Goal: Task Accomplishment & Management: Use online tool/utility

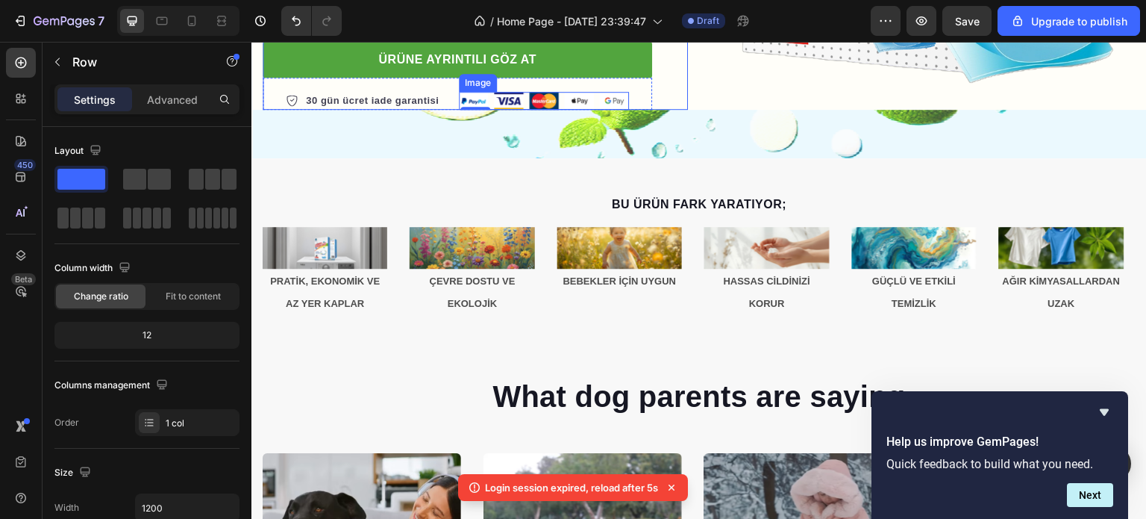
scroll to position [672, 0]
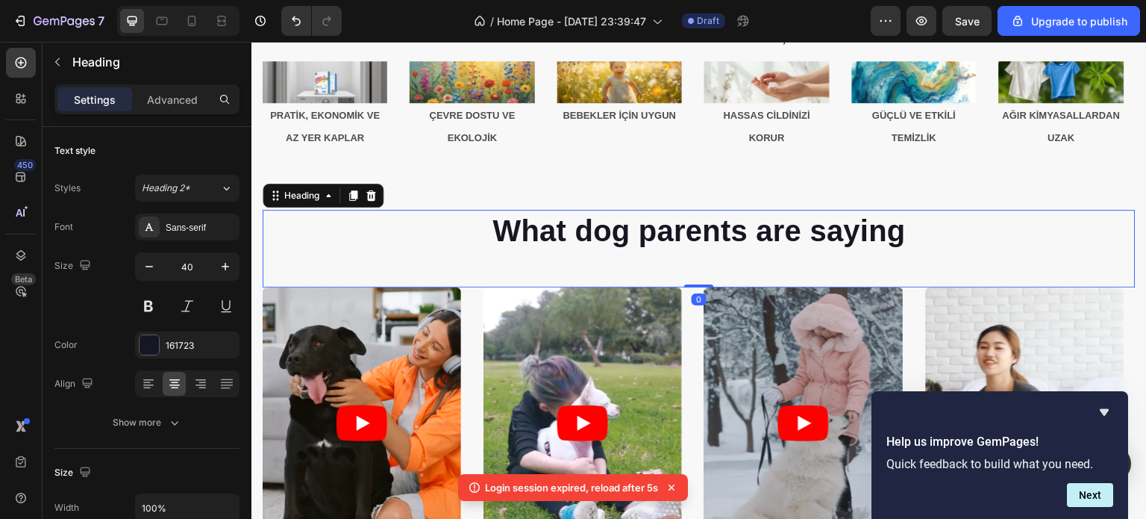
click at [579, 235] on p "What dog parents are saying" at bounding box center [699, 230] width 870 height 39
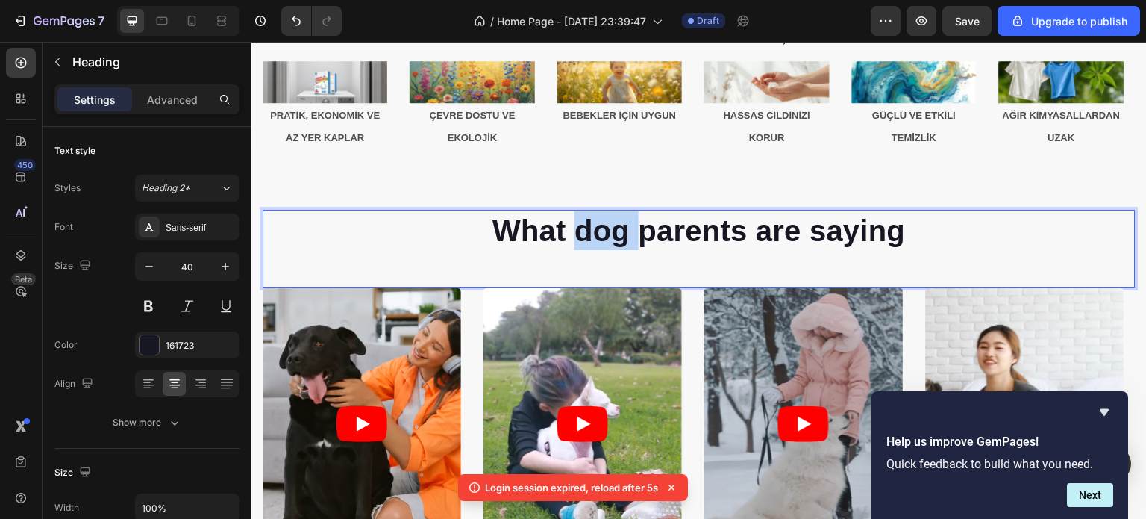
click at [579, 235] on p "What dog parents are saying" at bounding box center [699, 230] width 870 height 39
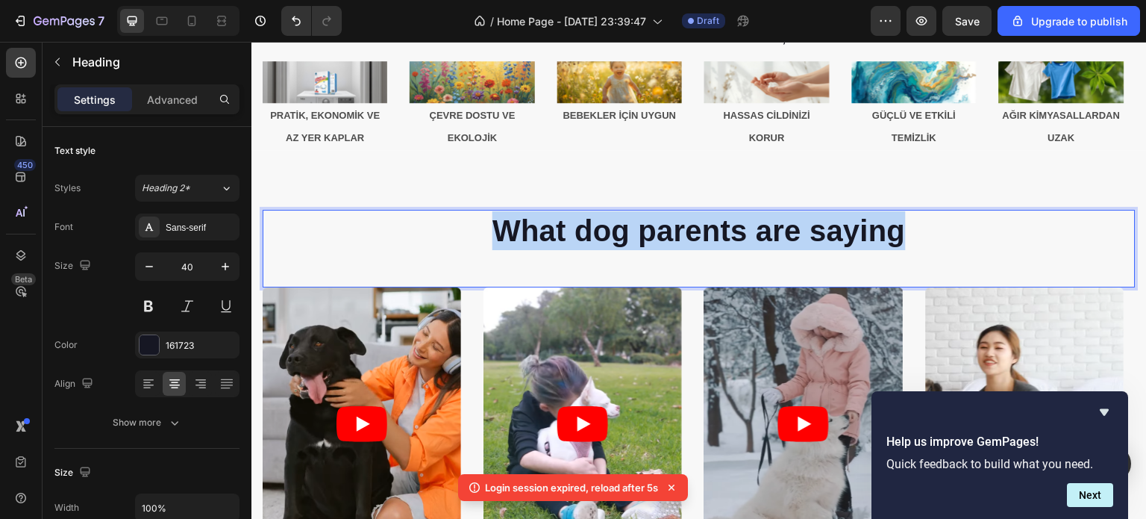
click at [579, 235] on p "What dog parents are saying" at bounding box center [699, 230] width 870 height 39
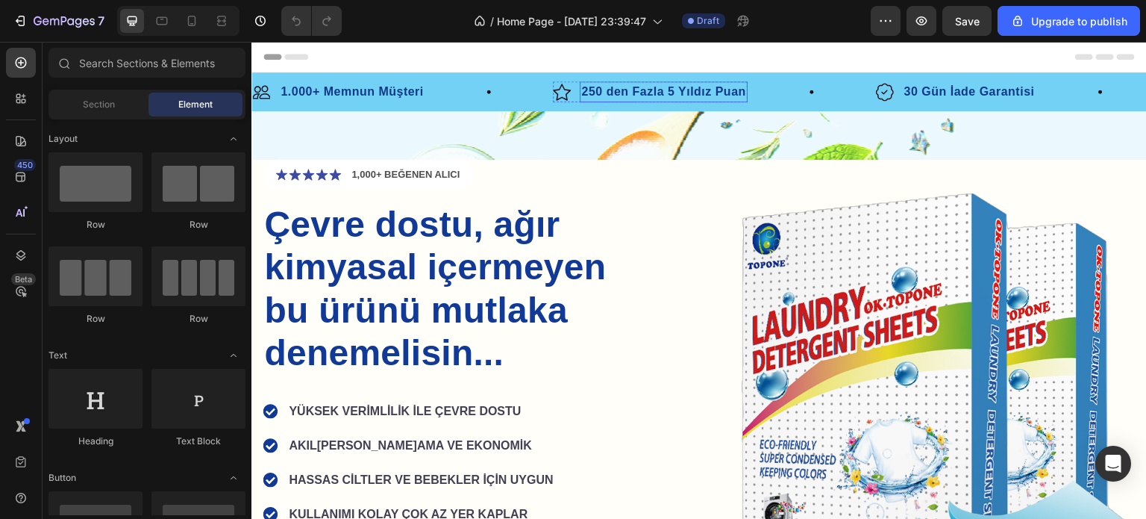
click at [601, 98] on p "250 den Fazla 5 Yıldız Puan" at bounding box center [663, 92] width 164 height 18
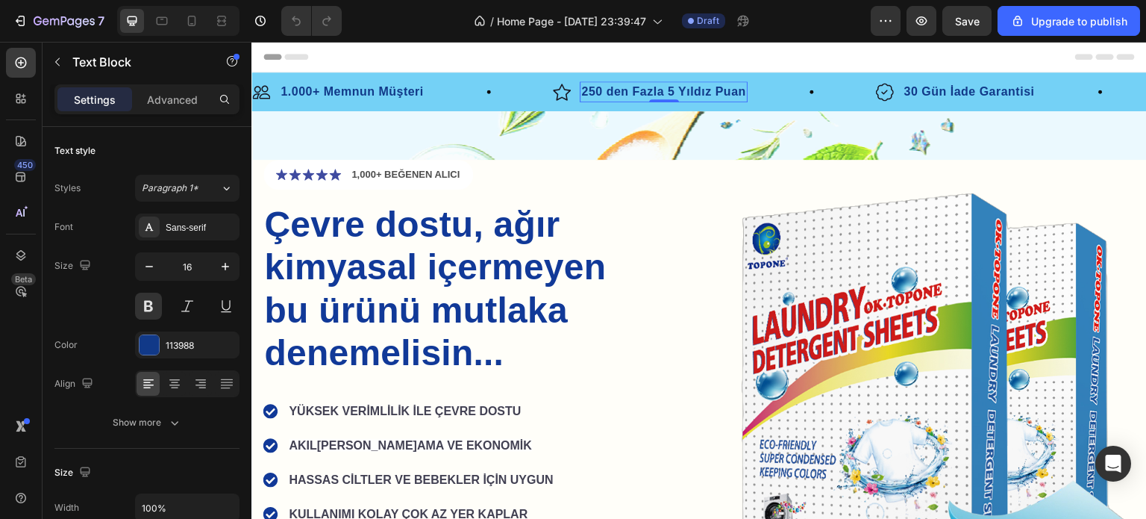
click at [593, 92] on p "250 den Fazla 5 Yıldız Puan" at bounding box center [663, 92] width 164 height 18
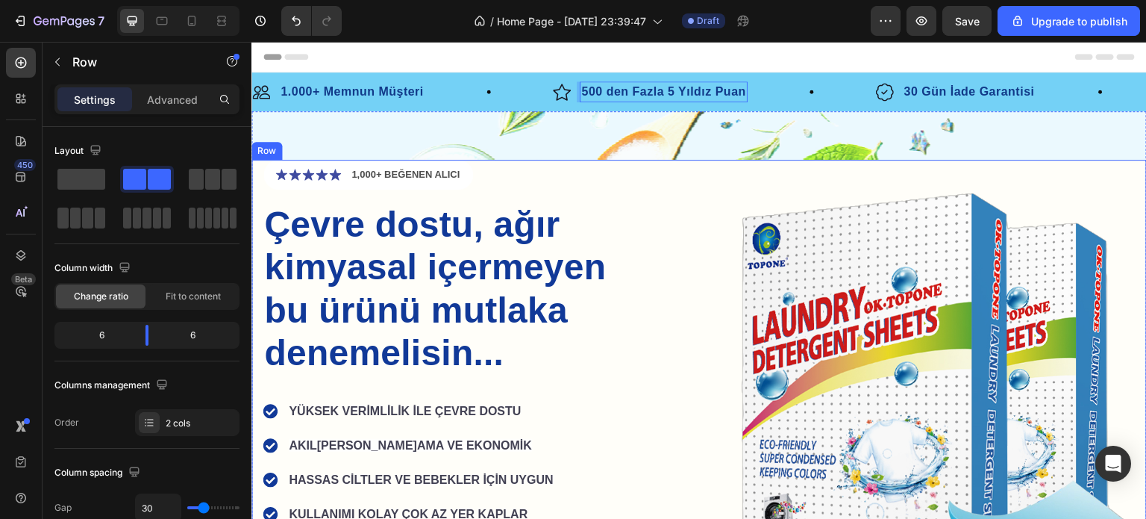
click at [684, 266] on div "Icon Icon Icon Icon Icon Icon List 1,000+ BEĞENEN ALICI Text Block Row Çevre do…" at bounding box center [699, 388] width 896 height 457
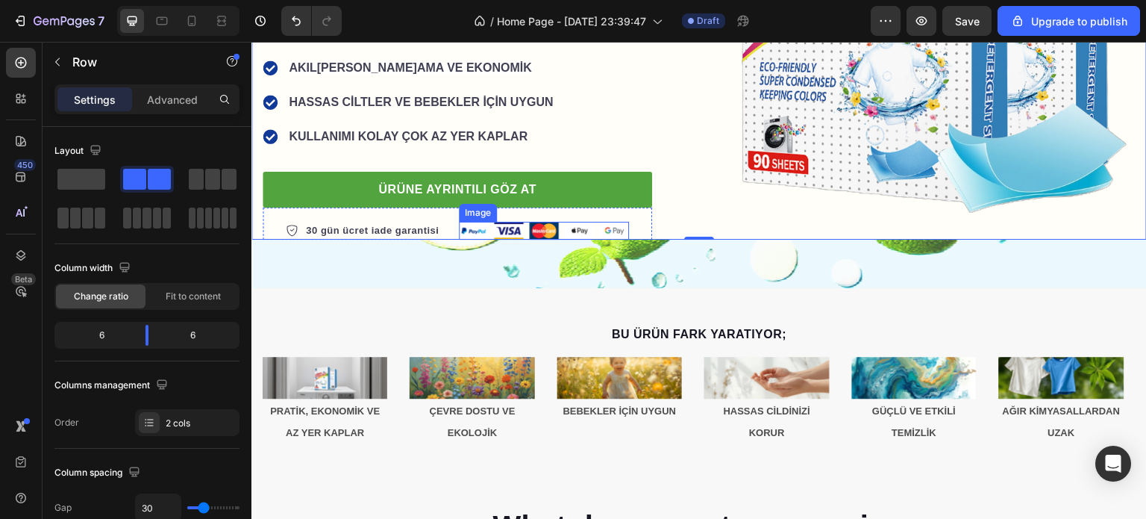
scroll to position [672, 0]
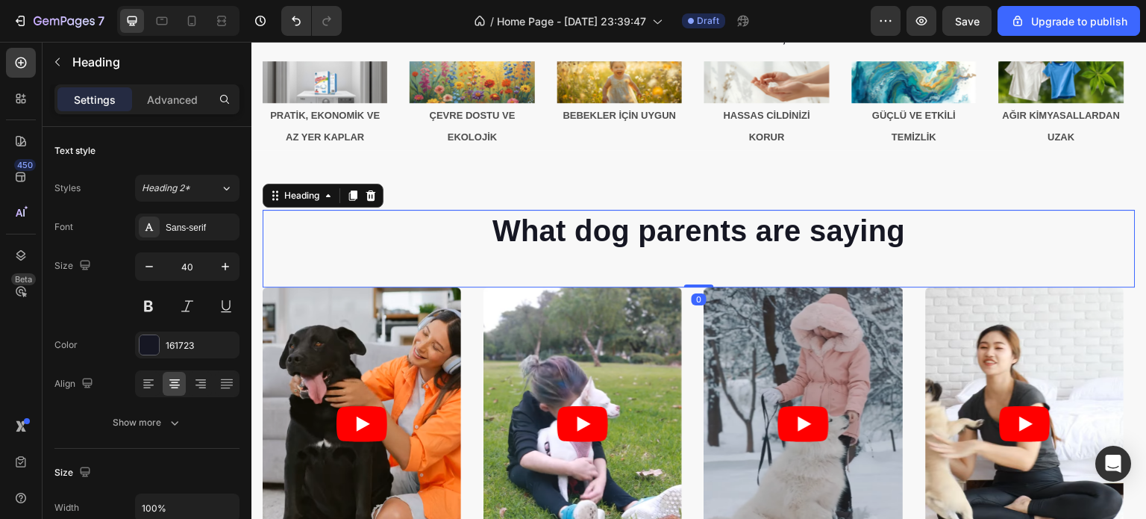
click at [664, 247] on p "What dog parents are saying" at bounding box center [699, 230] width 870 height 39
click at [649, 236] on p "What dog parents are saying" at bounding box center [699, 230] width 870 height 39
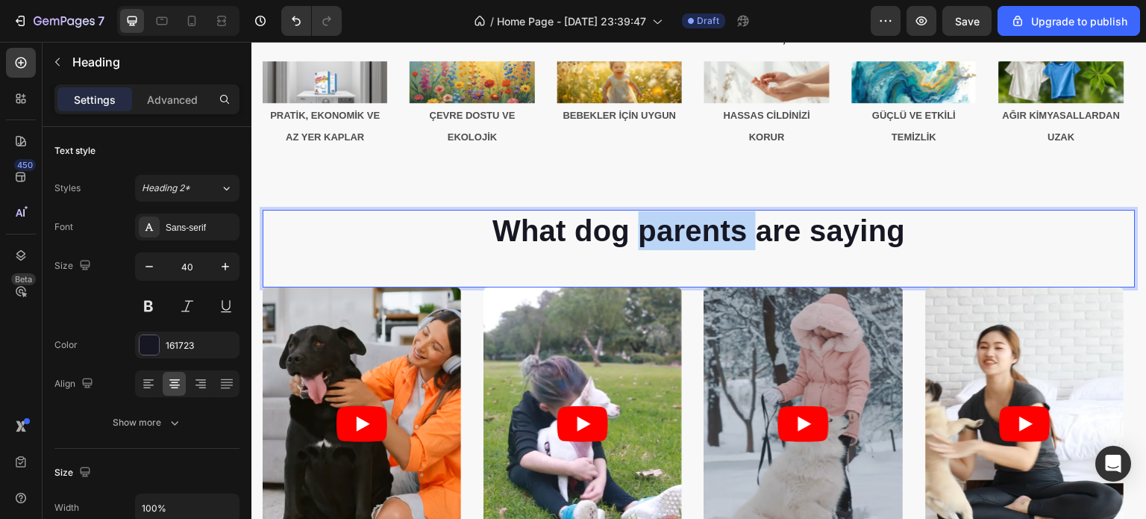
click at [649, 236] on p "What dog parents are saying" at bounding box center [699, 230] width 870 height 39
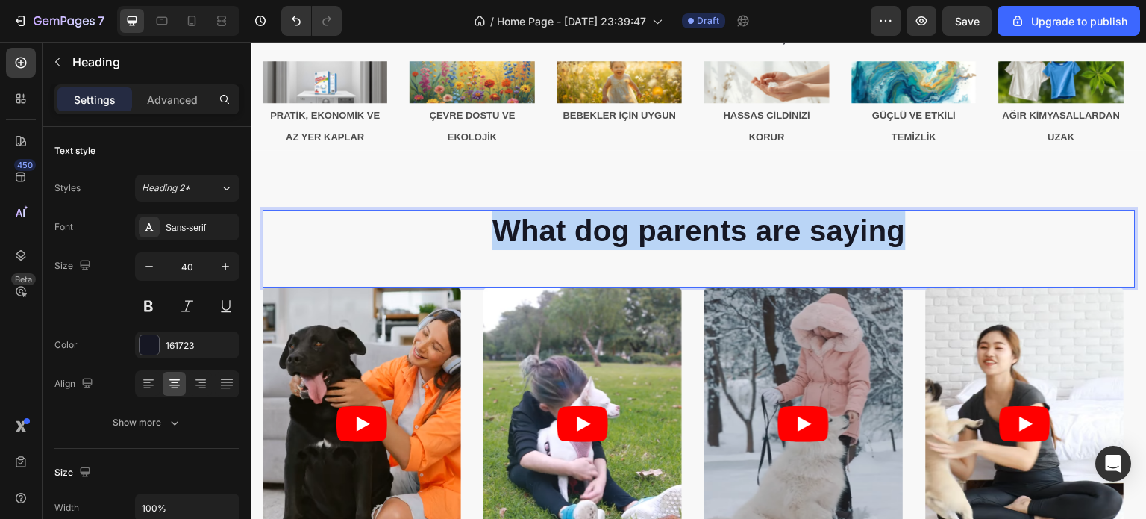
click at [649, 236] on p "What dog parents are saying" at bounding box center [699, 230] width 870 height 39
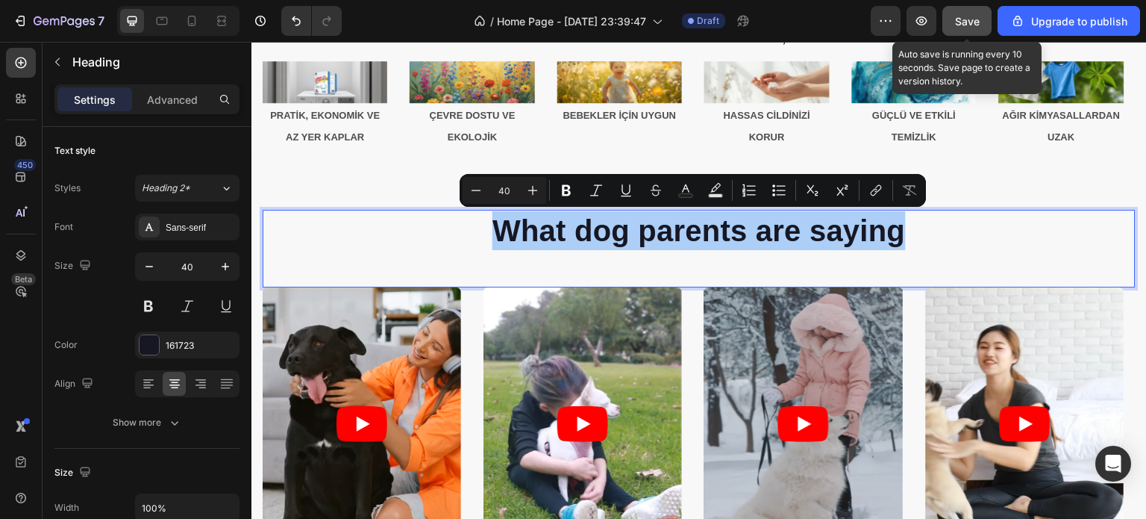
click at [955, 32] on button "Save" at bounding box center [967, 21] width 49 height 30
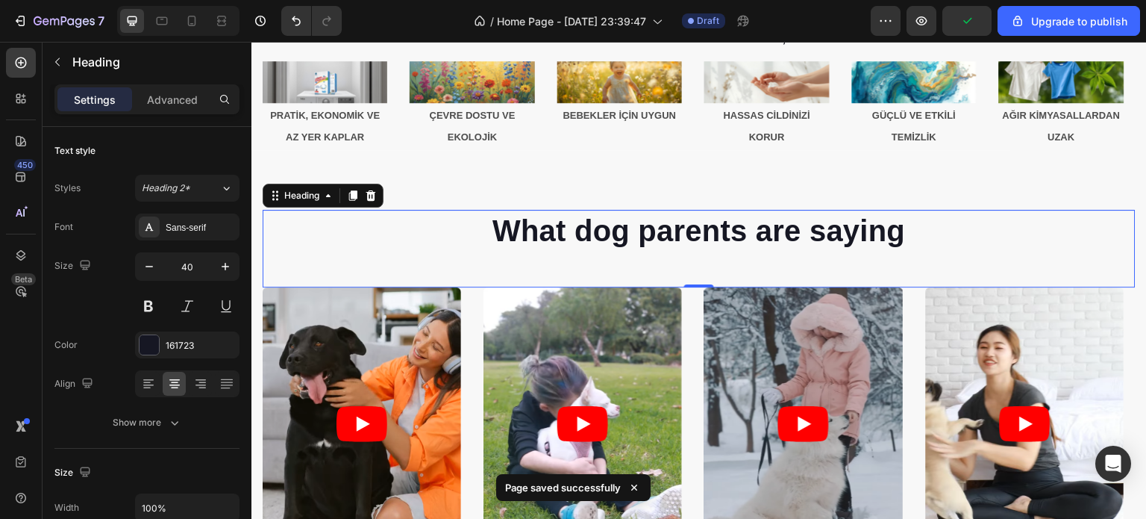
click at [705, 230] on h2 "What dog parents are saying" at bounding box center [699, 231] width 873 height 42
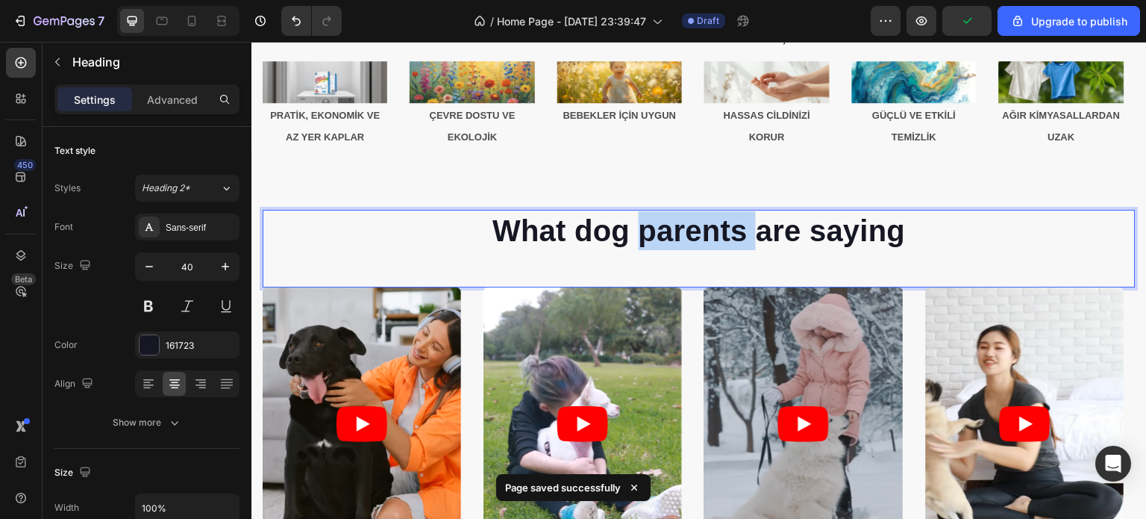
click at [705, 230] on p "What dog parents are saying" at bounding box center [699, 230] width 870 height 39
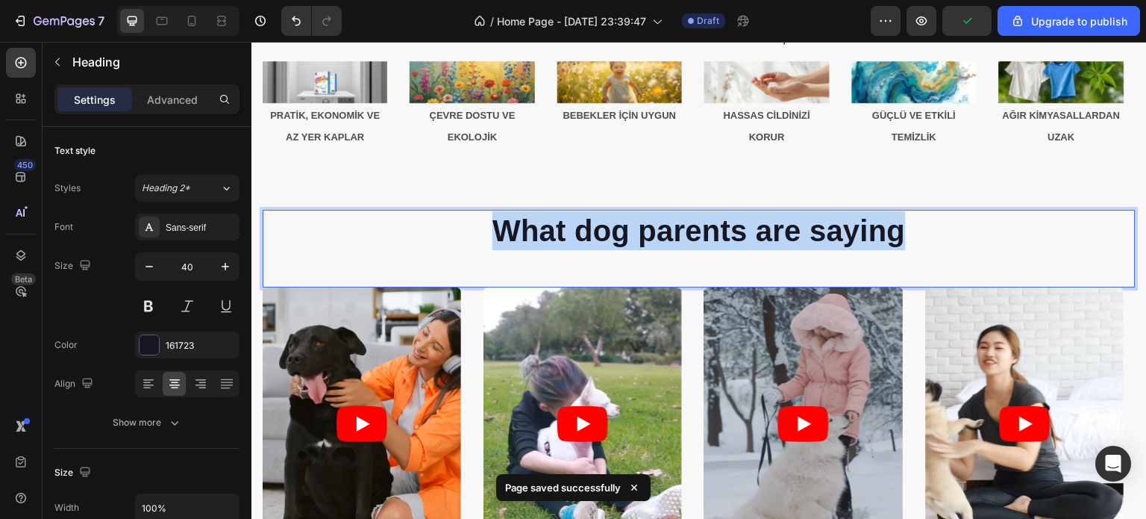
click at [705, 230] on p "What dog parents are saying" at bounding box center [699, 230] width 870 height 39
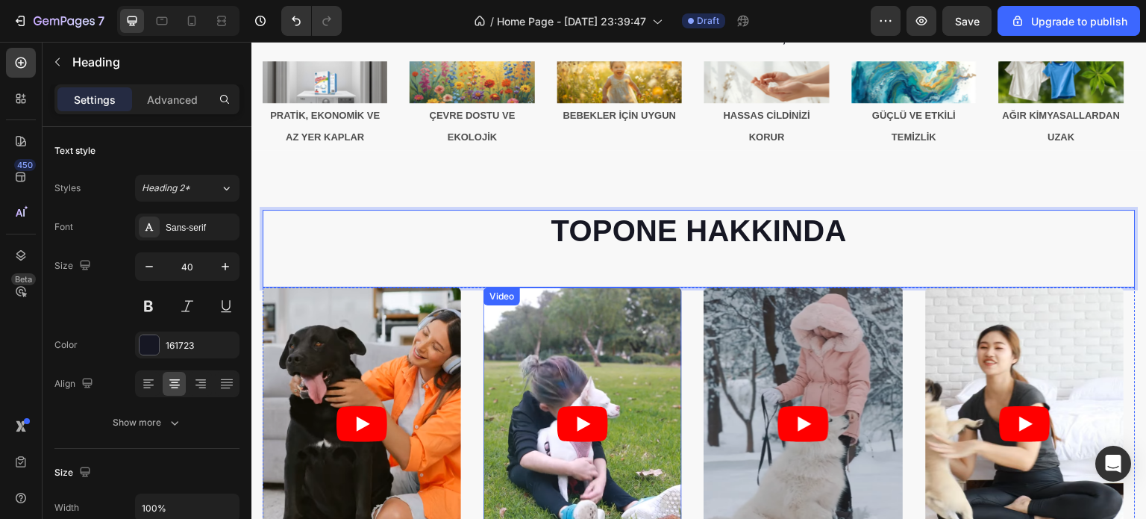
click at [658, 382] on article at bounding box center [583, 423] width 199 height 272
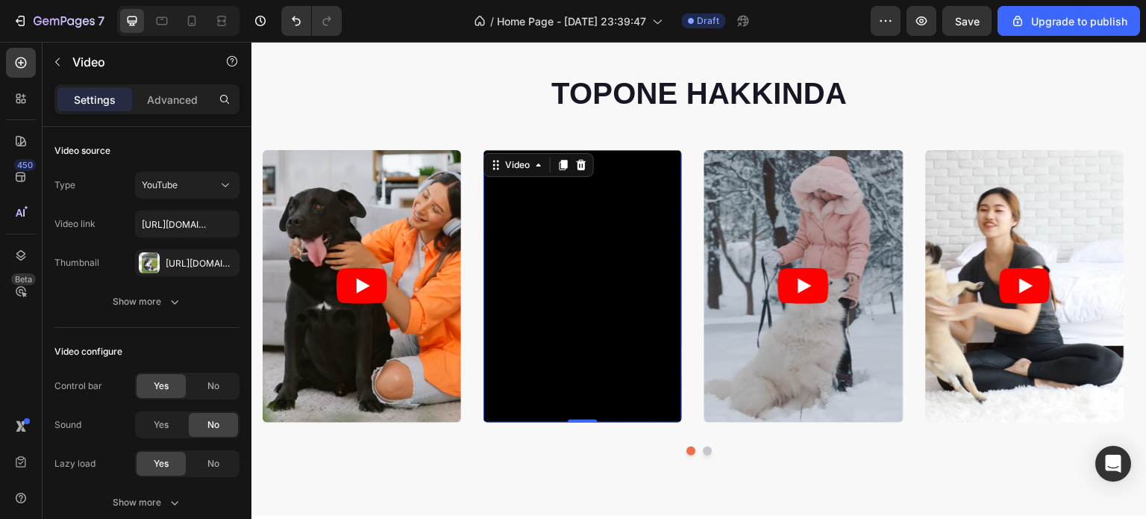
scroll to position [821, 0]
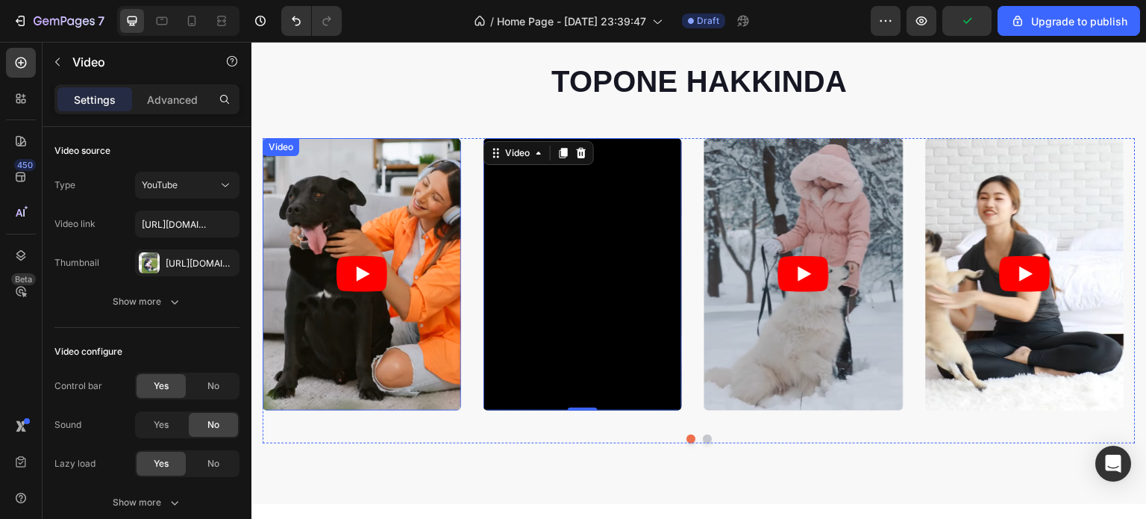
click at [398, 278] on article at bounding box center [362, 274] width 199 height 272
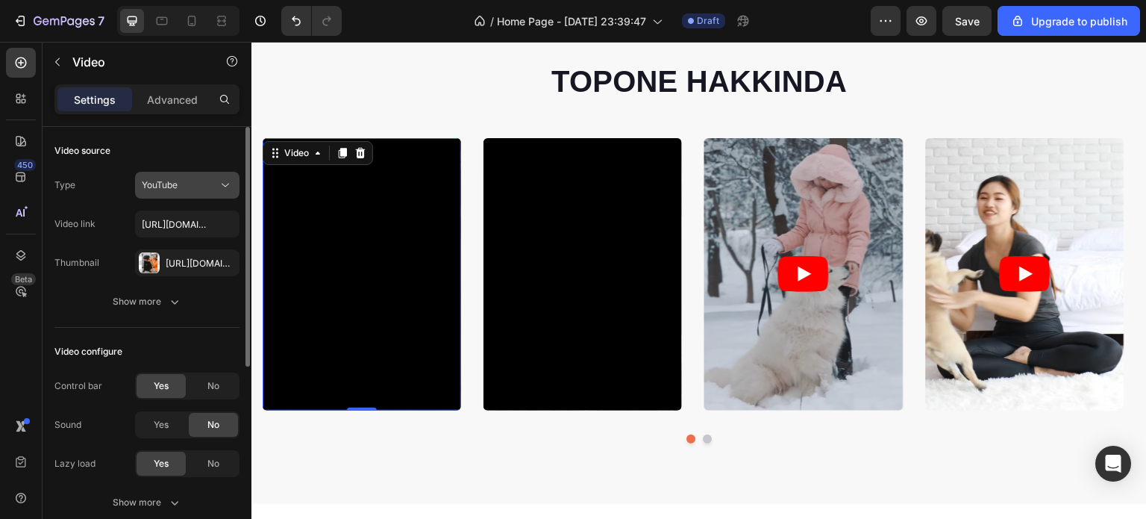
click at [226, 184] on icon at bounding box center [225, 185] width 15 height 15
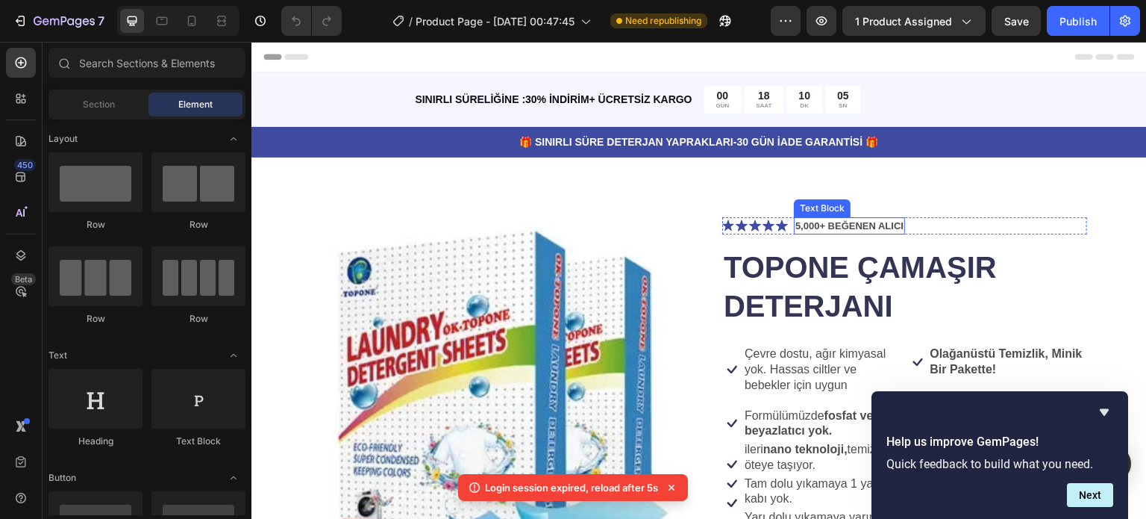
click at [803, 223] on p "5,000+ BEĞENEN ALICI" at bounding box center [850, 226] width 108 height 15
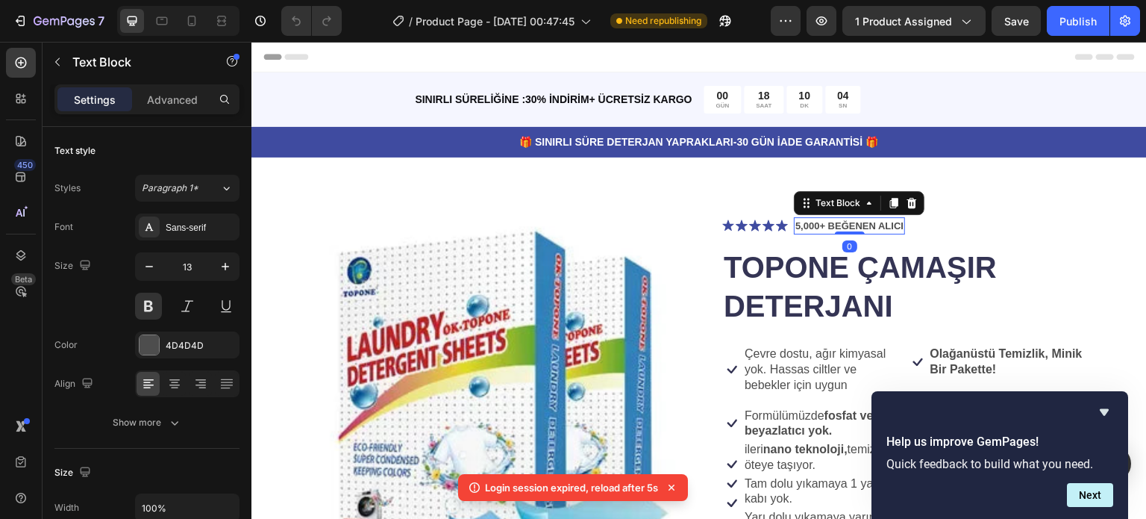
click at [796, 223] on p "5,000+ BEĞENEN ALICI" at bounding box center [850, 226] width 108 height 15
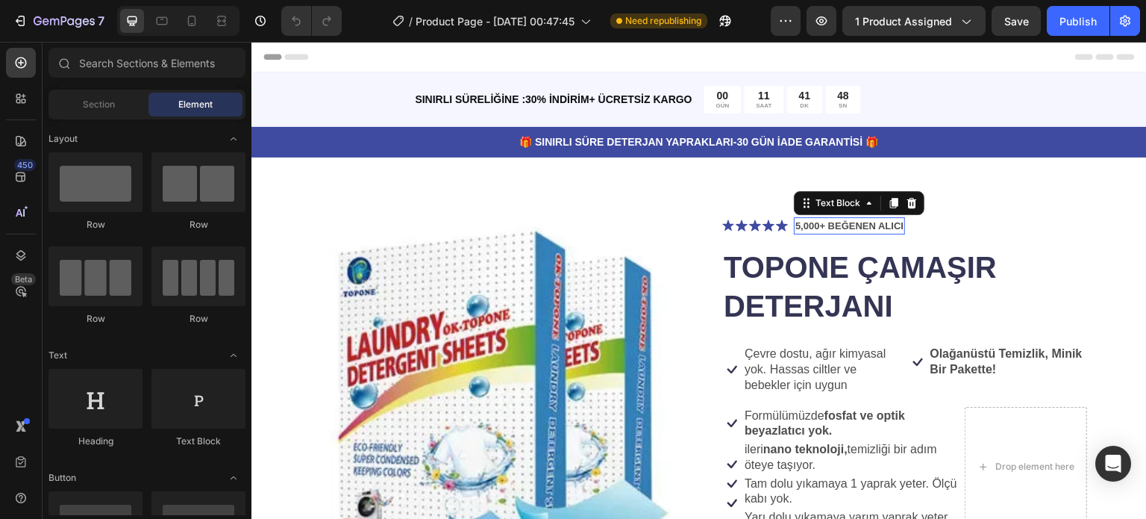
click at [798, 226] on p "5,000+ BEĞENEN ALICI" at bounding box center [850, 226] width 108 height 15
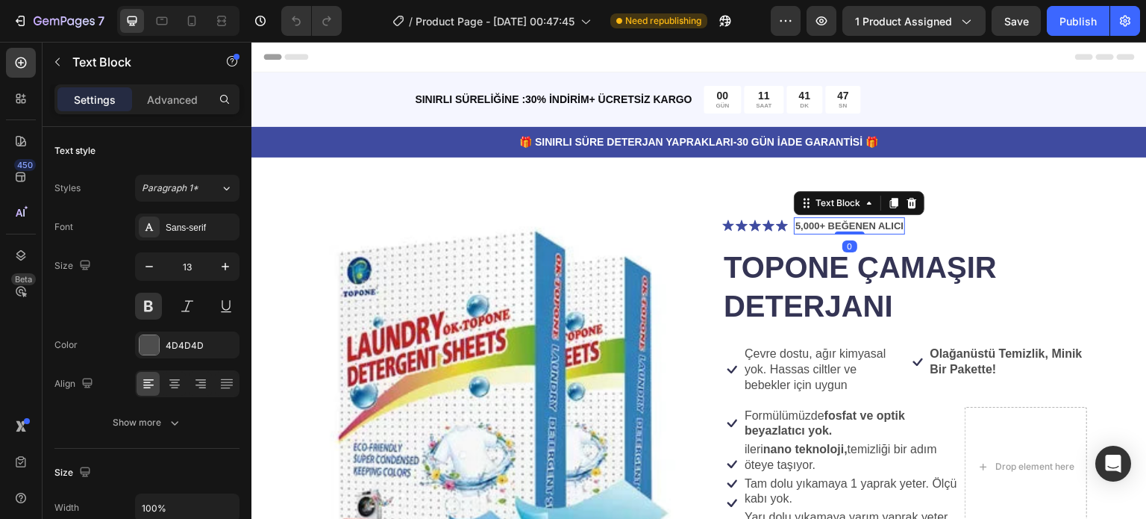
click at [796, 227] on p "5,000+ BEĞENEN ALICI" at bounding box center [850, 226] width 108 height 15
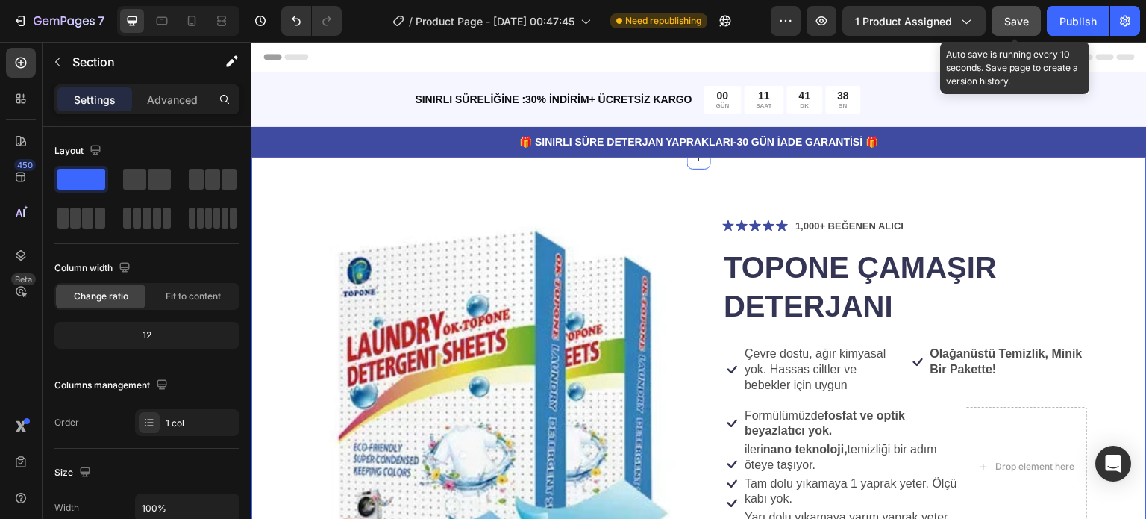
click at [1015, 15] on span "Save" at bounding box center [1017, 21] width 25 height 13
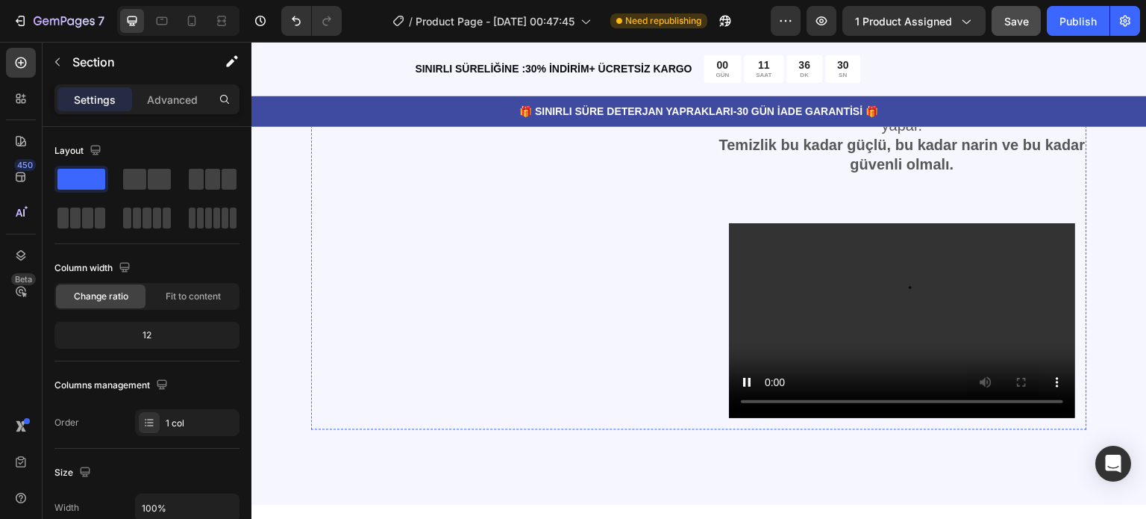
scroll to position [2836, 0]
